Goal: Information Seeking & Learning: Learn about a topic

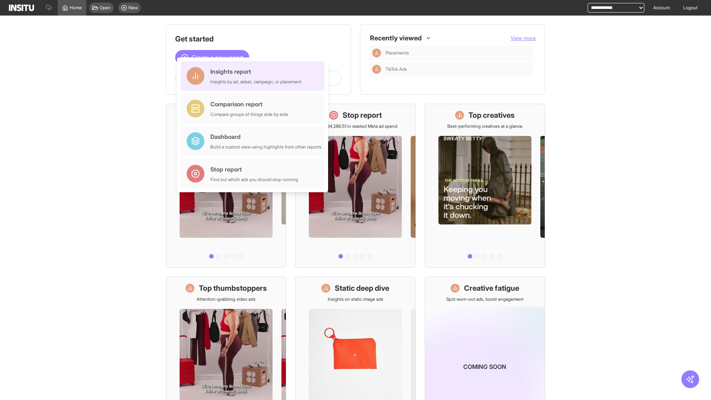
click at [254, 76] on div "Insights report Insights by ad, adset, campaign, or placement" at bounding box center [255, 76] width 91 height 18
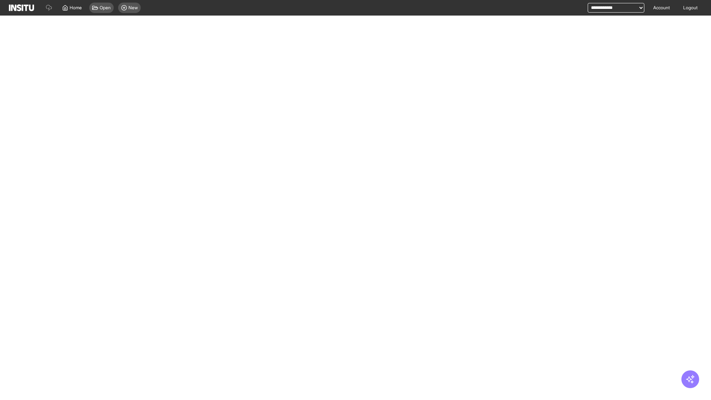
select select "**"
